Goal: Information Seeking & Learning: Learn about a topic

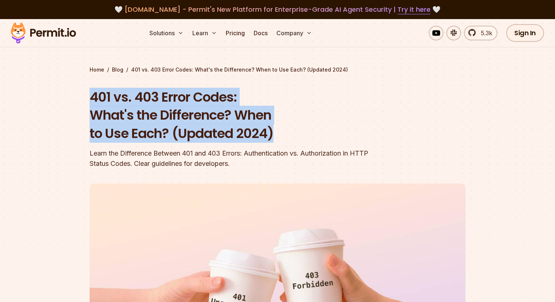
drag, startPoint x: 82, startPoint y: 89, endPoint x: 321, endPoint y: 137, distance: 243.9
click at [321, 137] on section "Home / Blog / 401 vs. 403 Error Codes: What's the Difference? When to Use Each?…" at bounding box center [277, 235] width 555 height 433
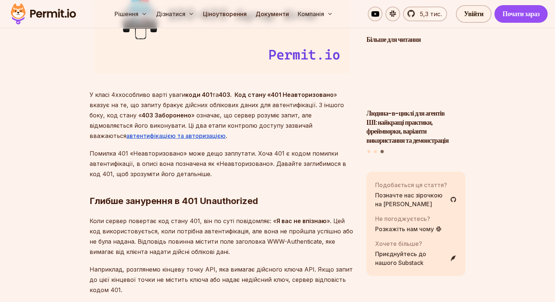
scroll to position [1009, 0]
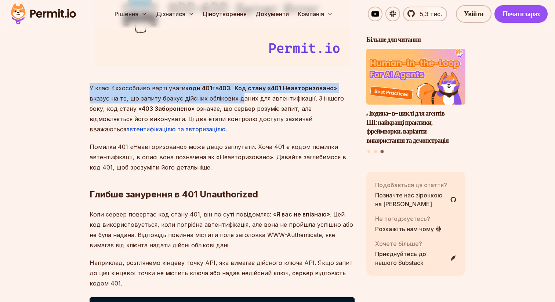
drag, startPoint x: 88, startPoint y: 90, endPoint x: 236, endPoint y: 94, distance: 148.2
click at [235, 94] on p "У класі 4xx особливо варті уваги коди 401 та 403. Код стану « 401 Неавторизован…" at bounding box center [222, 108] width 265 height 51
drag, startPoint x: 209, startPoint y: 98, endPoint x: 76, endPoint y: 87, distance: 133.5
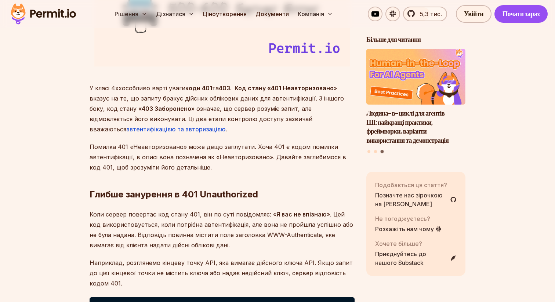
click at [164, 101] on font "» вказує на те, що запиту бракує дійсних облікових даних для автентифікації. З …" at bounding box center [217, 98] width 254 height 28
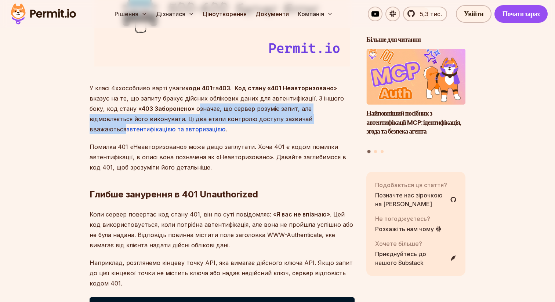
drag, startPoint x: 180, startPoint y: 110, endPoint x: 275, endPoint y: 121, distance: 96.0
click at [277, 121] on font "» означає, що сервер розуміє запит, але відмовляється його виконувати. Ці два е…" at bounding box center [201, 119] width 223 height 28
click at [275, 121] on font "» означає, що сервер розуміє запит, але відмовляється його виконувати. Ці два е…" at bounding box center [201, 119] width 223 height 28
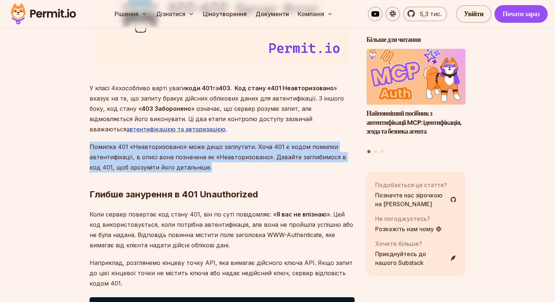
drag, startPoint x: 81, startPoint y: 148, endPoint x: 229, endPoint y: 169, distance: 149.8
click at [229, 169] on h2 "Глибше занурення в 401 Unauthorized" at bounding box center [222, 179] width 265 height 41
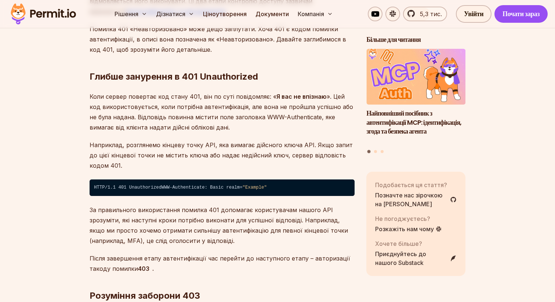
scroll to position [1148, 0]
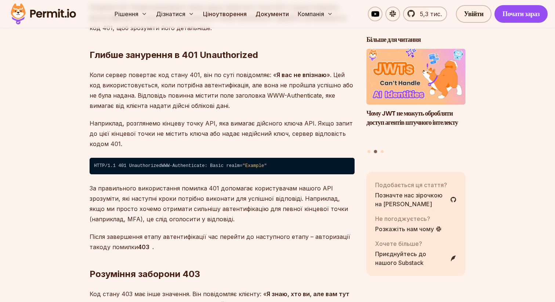
drag, startPoint x: 87, startPoint y: 76, endPoint x: 316, endPoint y: 109, distance: 230.9
click at [316, 109] on p "Коли сервер повертає код стану 401, він по суті повідомляє: « Я вас не впізнаю …" at bounding box center [222, 90] width 265 height 41
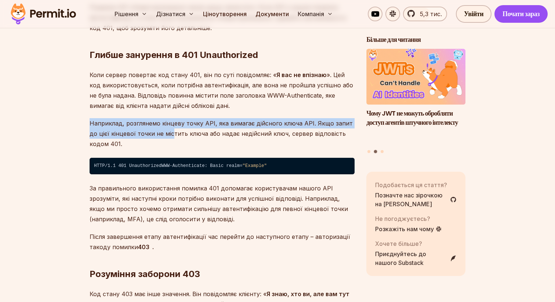
drag, startPoint x: 84, startPoint y: 122, endPoint x: 170, endPoint y: 134, distance: 87.4
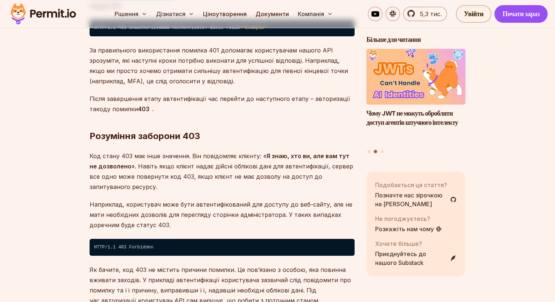
scroll to position [1294, 0]
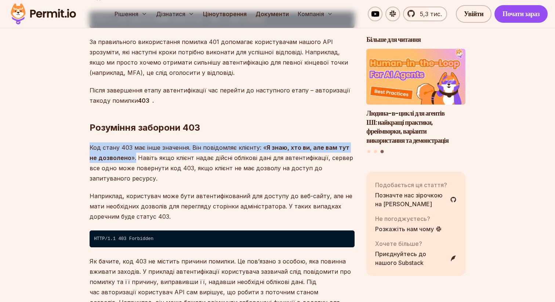
drag, startPoint x: 82, startPoint y: 164, endPoint x: 146, endPoint y: 174, distance: 64.3
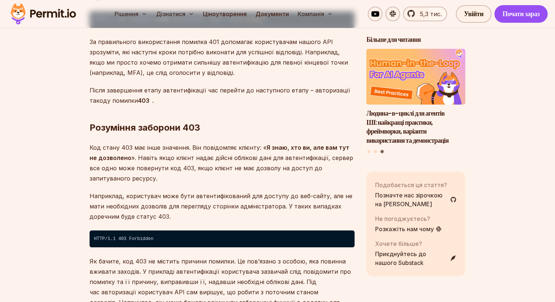
click at [167, 174] on font "». Навіть якщо клієнт надає дійсні облікові дані для автентифікації, сервер все…" at bounding box center [221, 168] width 263 height 28
drag, startPoint x: 149, startPoint y: 174, endPoint x: 292, endPoint y: 196, distance: 144.7
click at [292, 183] on p "Код стану 403 має інше значення. Він повідомляє клієнту: « Я знаю, хто ви, але …" at bounding box center [222, 162] width 265 height 41
drag, startPoint x: 149, startPoint y: 172, endPoint x: 170, endPoint y: 193, distance: 30.1
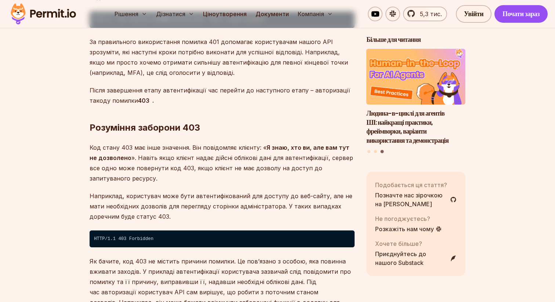
click at [170, 183] on p "Код стану 403 має інше значення. Він повідомляє клієнту: « Я знаю, хто ви, але …" at bounding box center [222, 162] width 265 height 41
click at [208, 121] on h2 "Розуміння заборони 403" at bounding box center [222, 112] width 265 height 41
